Goal: Task Accomplishment & Management: Manage account settings

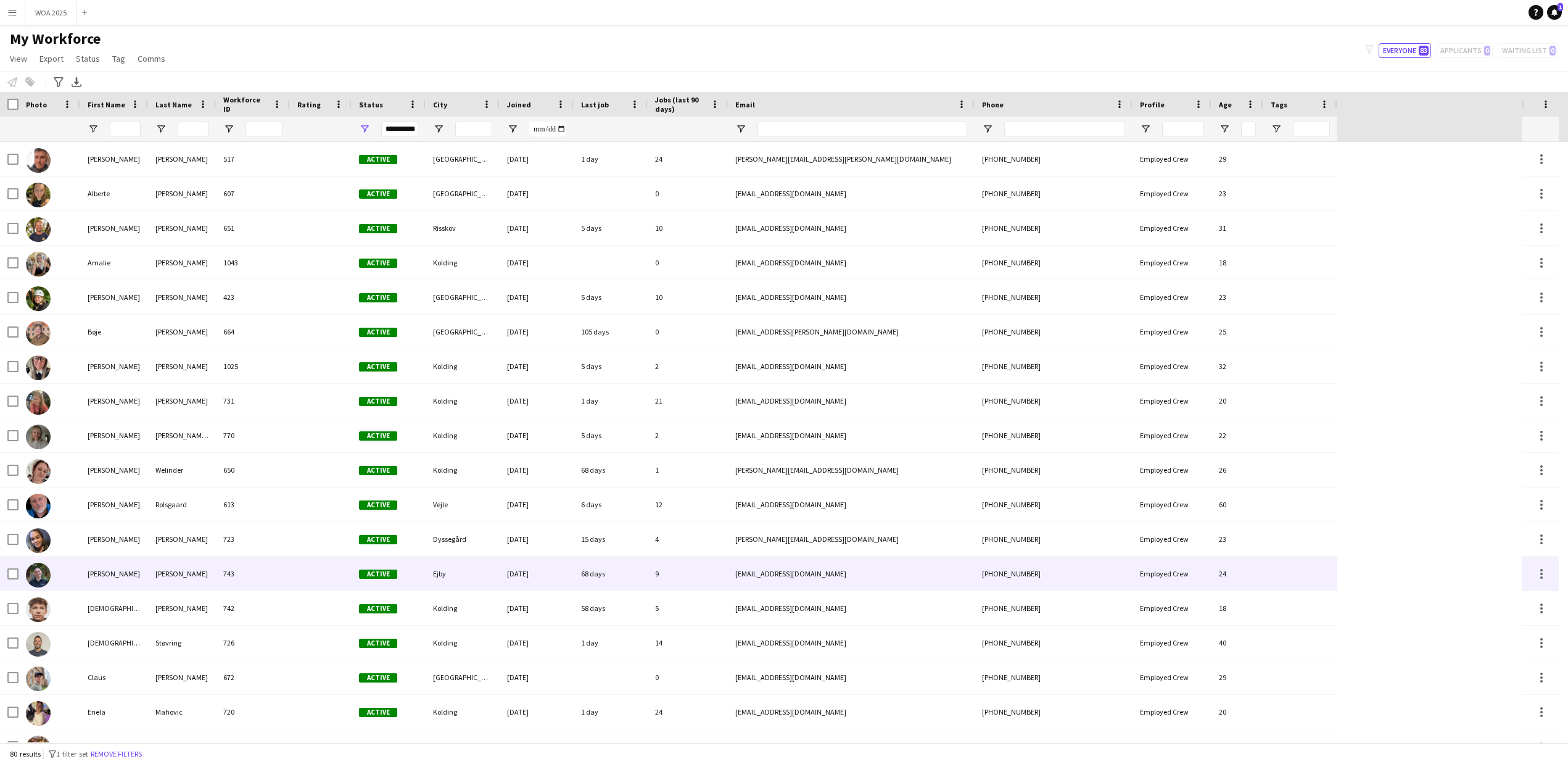
scroll to position [432, 0]
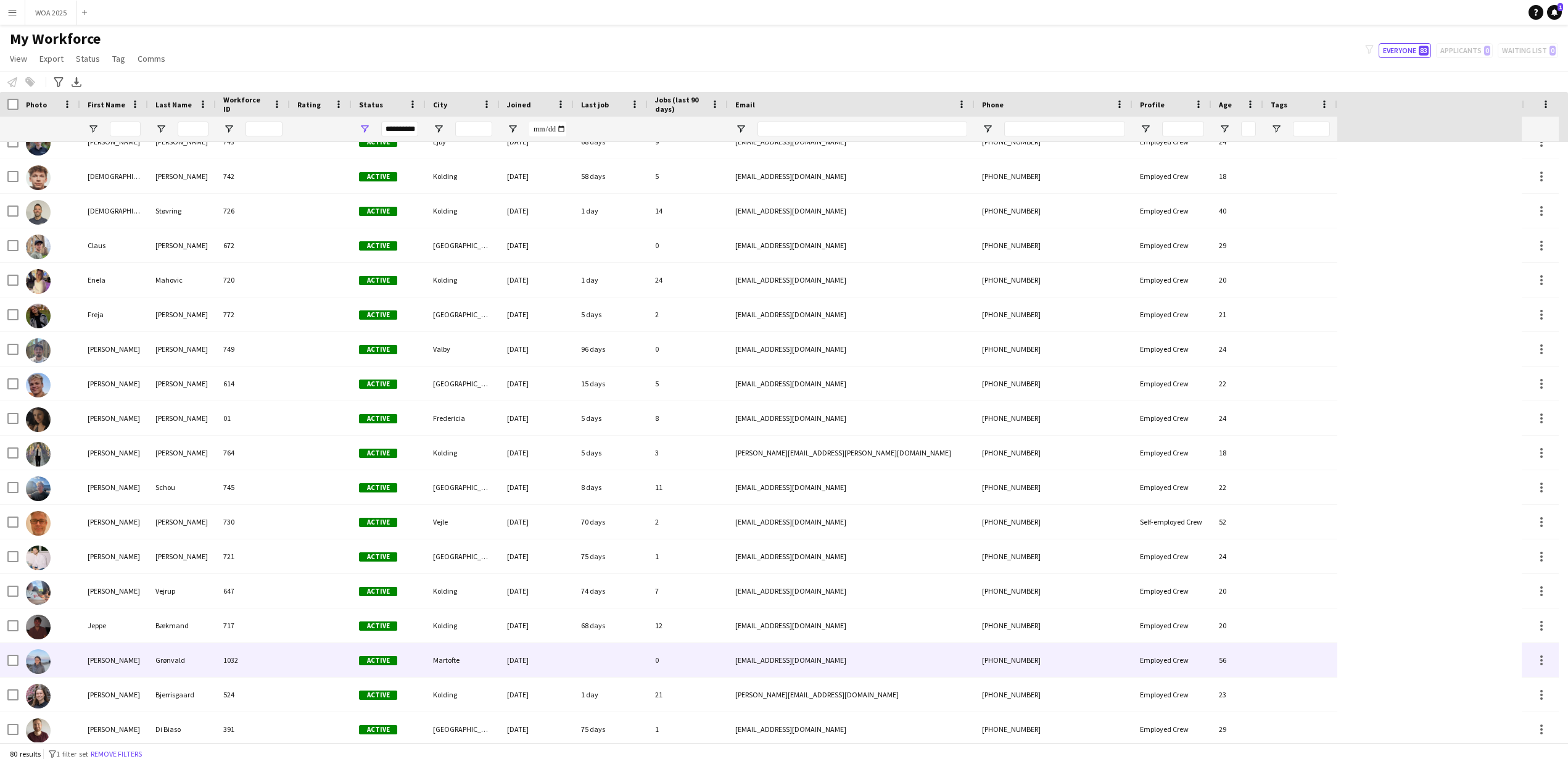
click at [100, 661] on div "[PERSON_NAME]" at bounding box center [114, 660] width 67 height 34
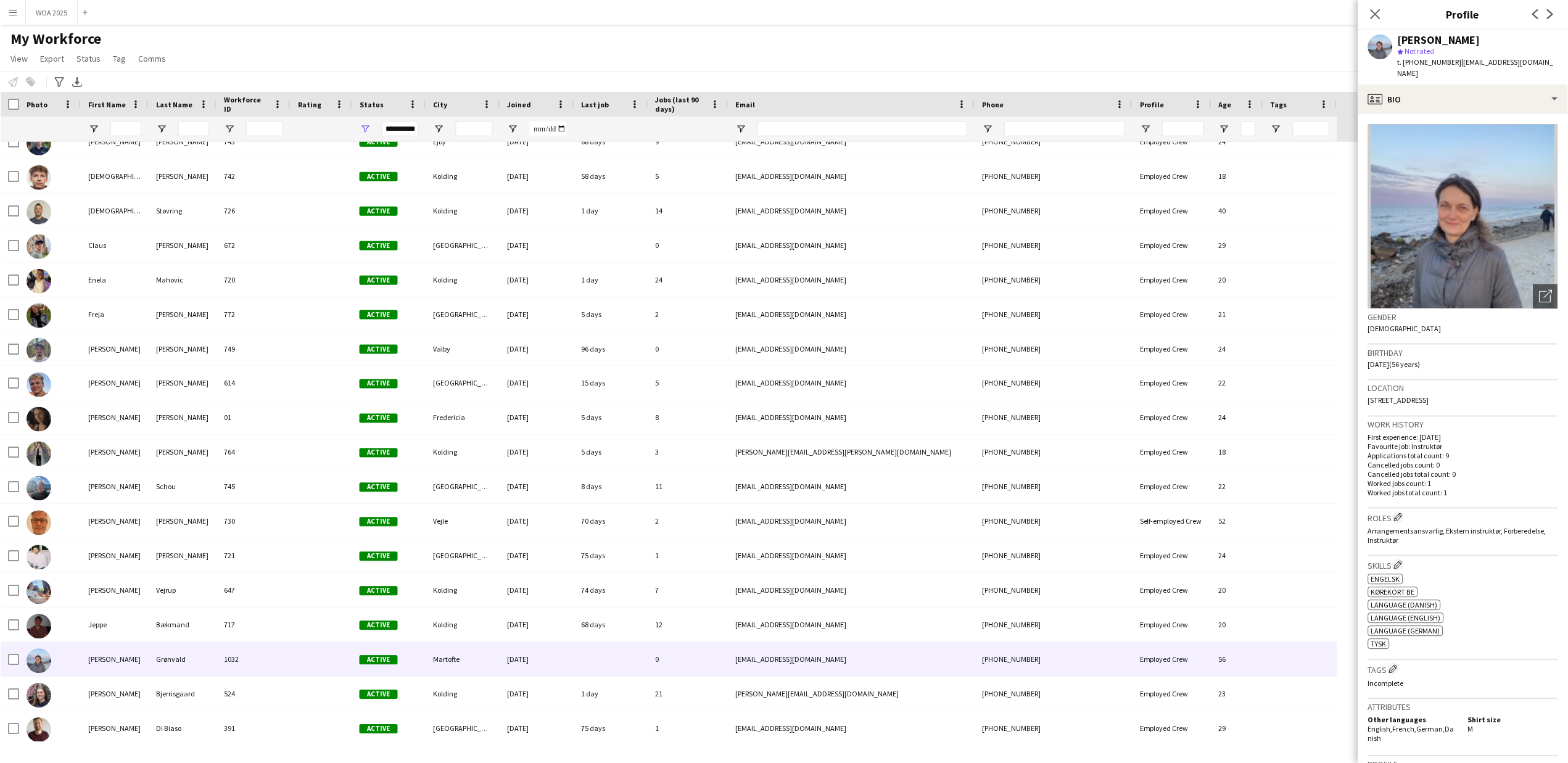
scroll to position [275, 0]
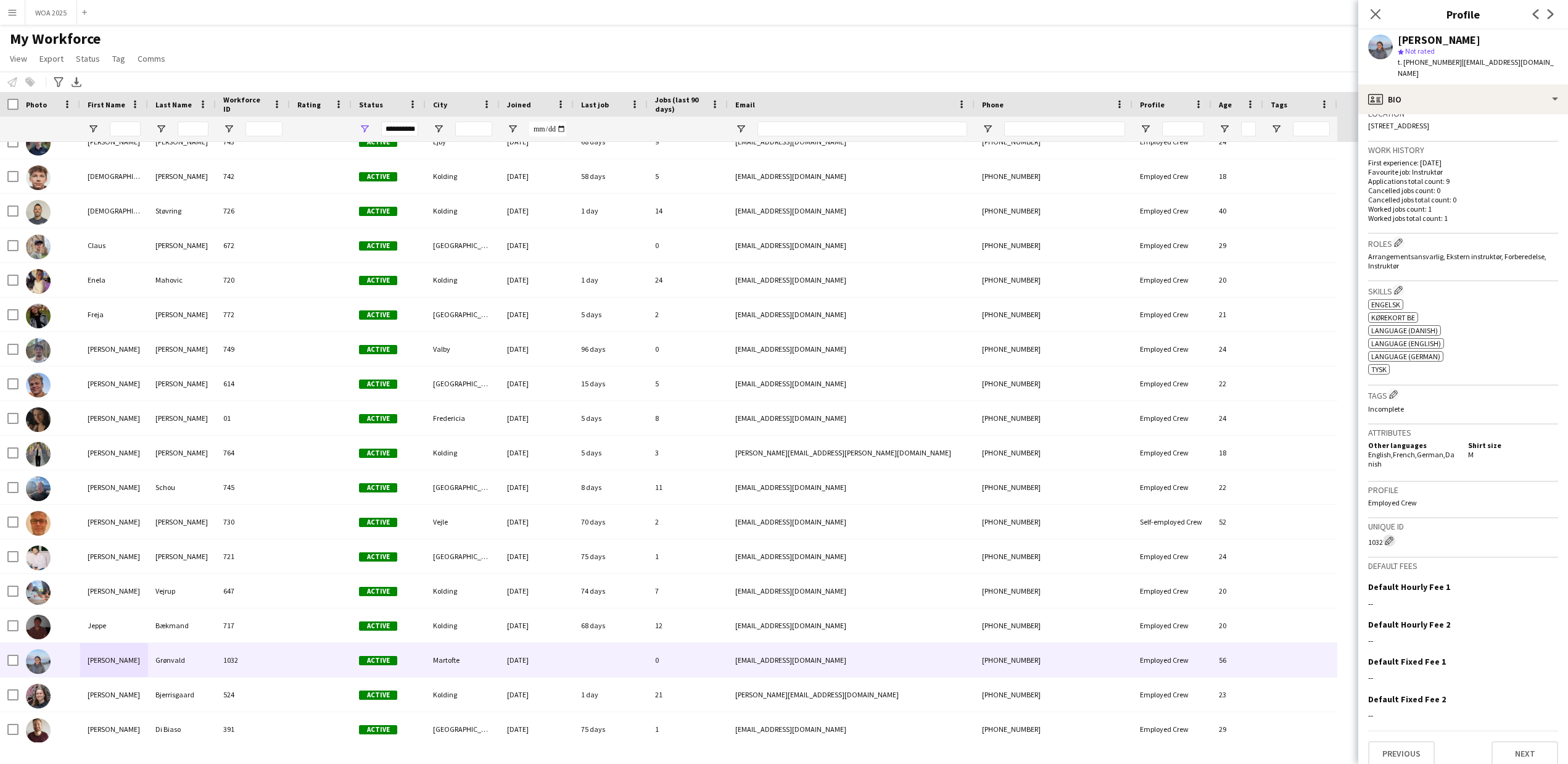
click at [1390, 537] on app-icon "Edit crew unique ID" at bounding box center [1389, 541] width 9 height 9
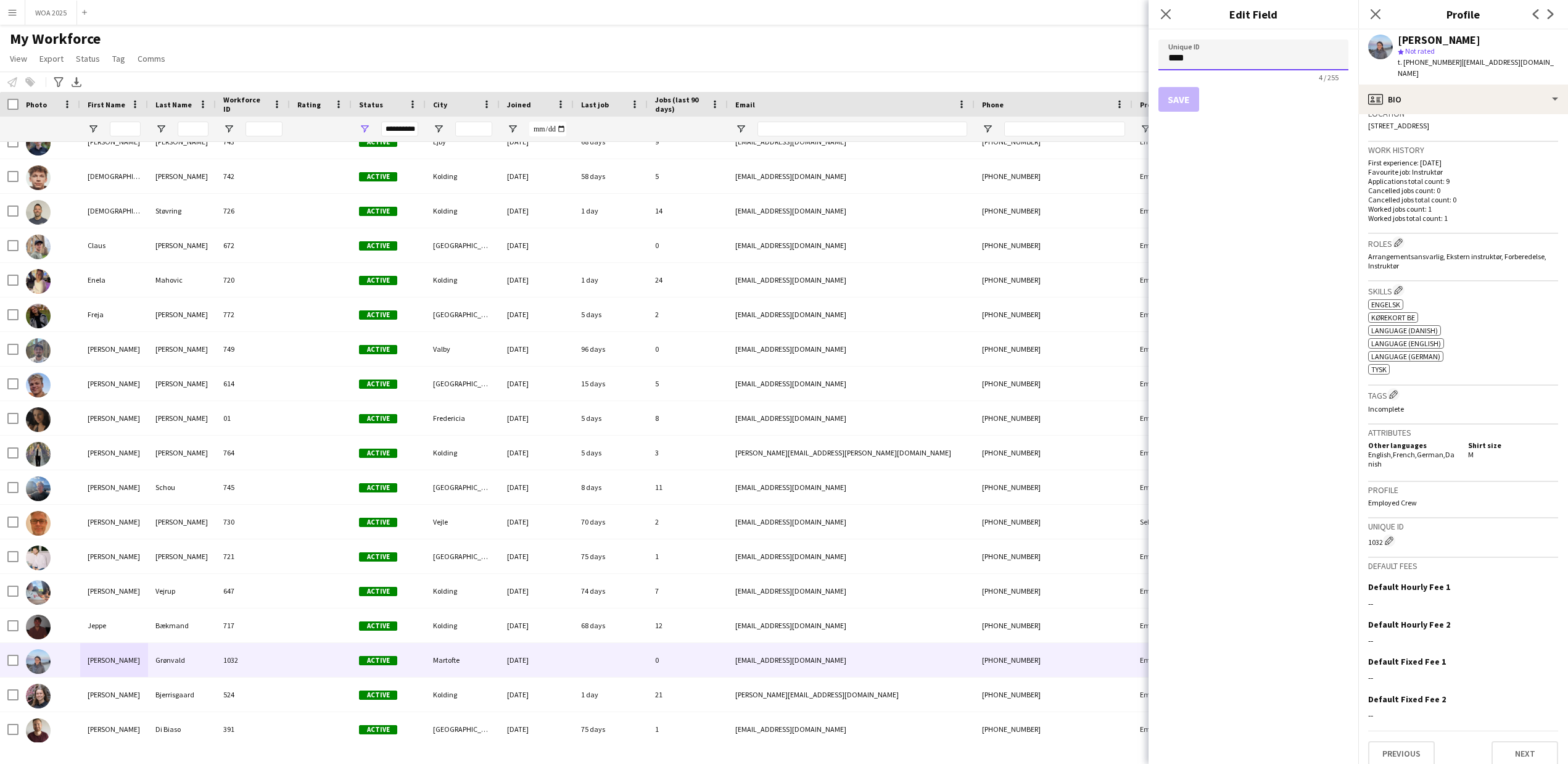
click at [1245, 57] on input "****" at bounding box center [1253, 55] width 190 height 31
type input "***"
click at [1176, 99] on button "Save" at bounding box center [1179, 99] width 41 height 25
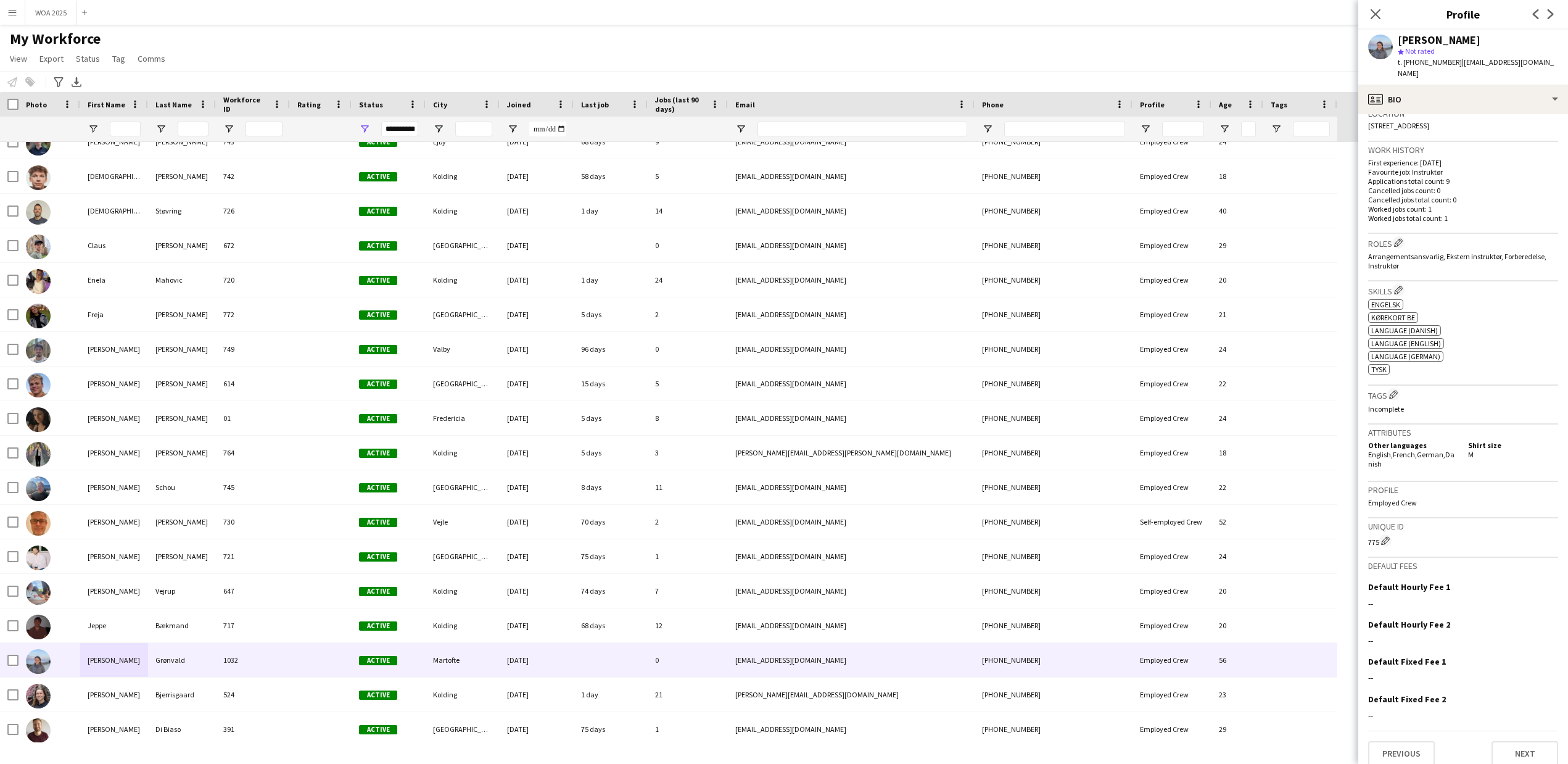
drag, startPoint x: 1532, startPoint y: 66, endPoint x: 1447, endPoint y: 66, distance: 85.0
click at [1447, 66] on div "[PERSON_NAME] star Not rated t. [PHONE_NUMBER] | [EMAIL_ADDRESS][DOMAIN_NAME]" at bounding box center [1462, 57] width 210 height 55
copy span "[EMAIL_ADDRESS][DOMAIN_NAME]"
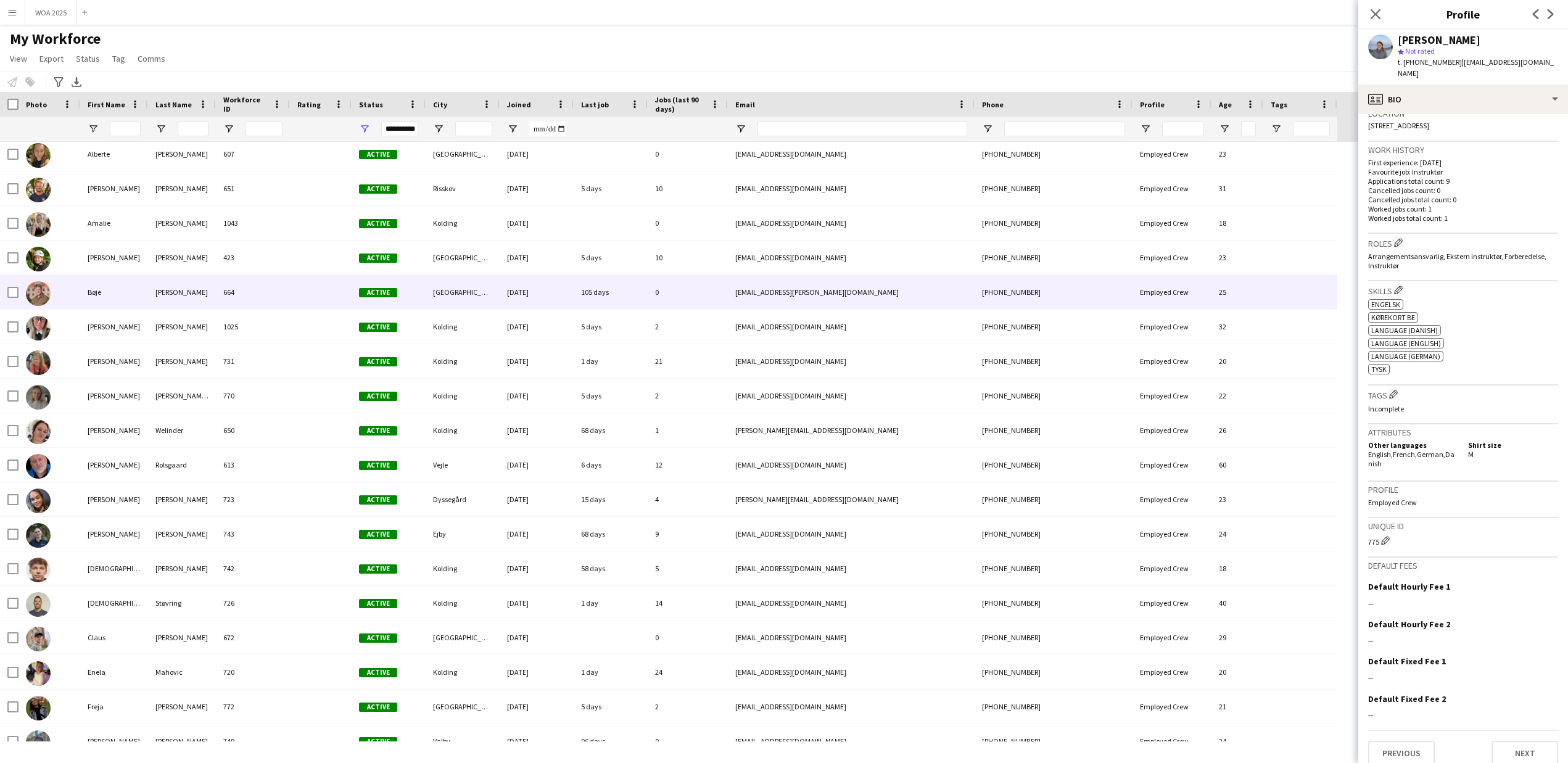
scroll to position [62, 0]
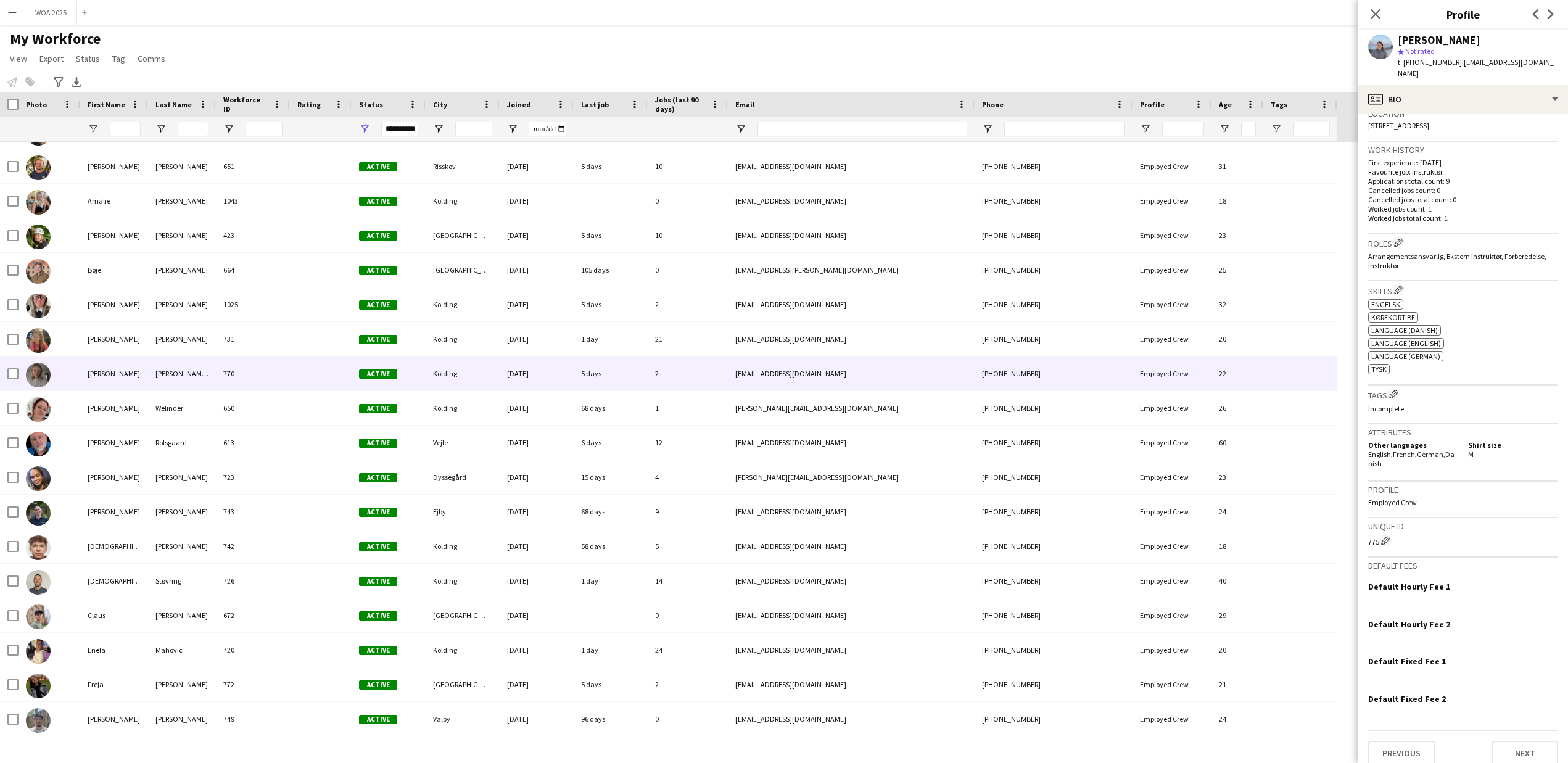
click at [104, 373] on div "[PERSON_NAME]" at bounding box center [114, 373] width 67 height 34
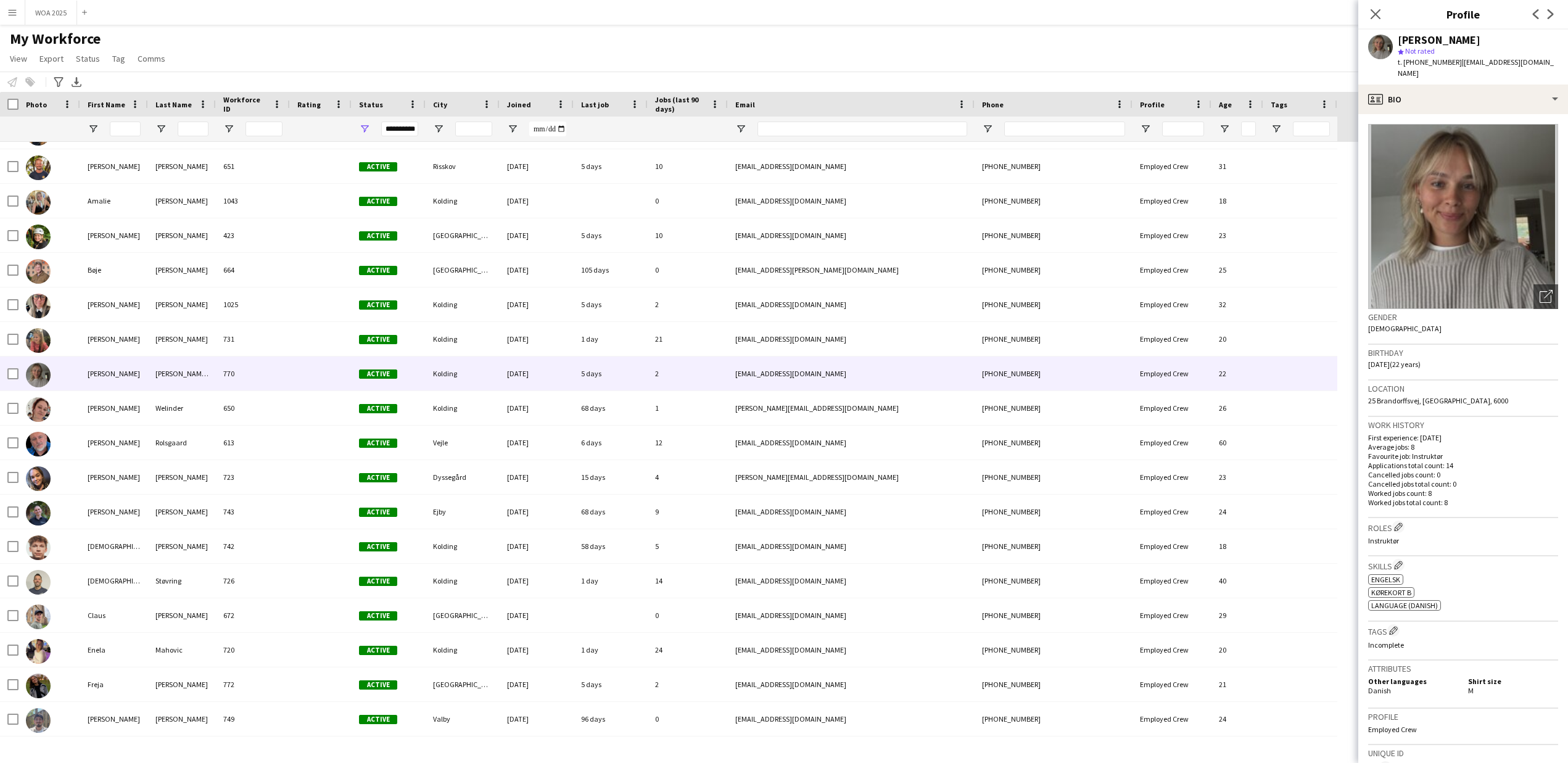
click at [1546, 65] on span "| [EMAIL_ADDRESS][DOMAIN_NAME]" at bounding box center [1476, 67] width 156 height 20
drag, startPoint x: 1550, startPoint y: 63, endPoint x: 1449, endPoint y: 68, distance: 101.1
click at [1449, 68] on div "[PERSON_NAME] star Not rated t. [PHONE_NUMBER] | [EMAIL_ADDRESS][DOMAIN_NAME]" at bounding box center [1462, 57] width 210 height 55
copy span "[EMAIL_ADDRESS][DOMAIN_NAME]"
